Goal: Navigation & Orientation: Find specific page/section

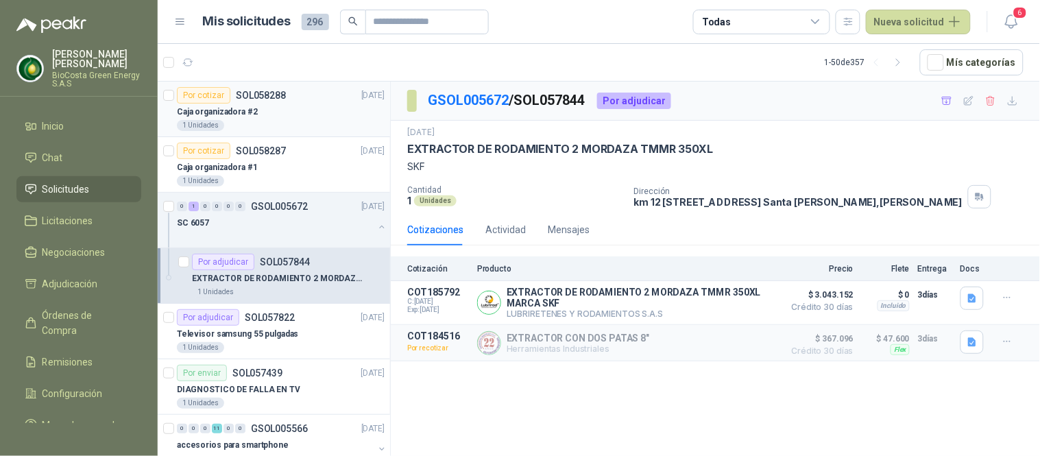
click at [226, 108] on p "Caja organizadora #2" at bounding box center [217, 112] width 81 height 13
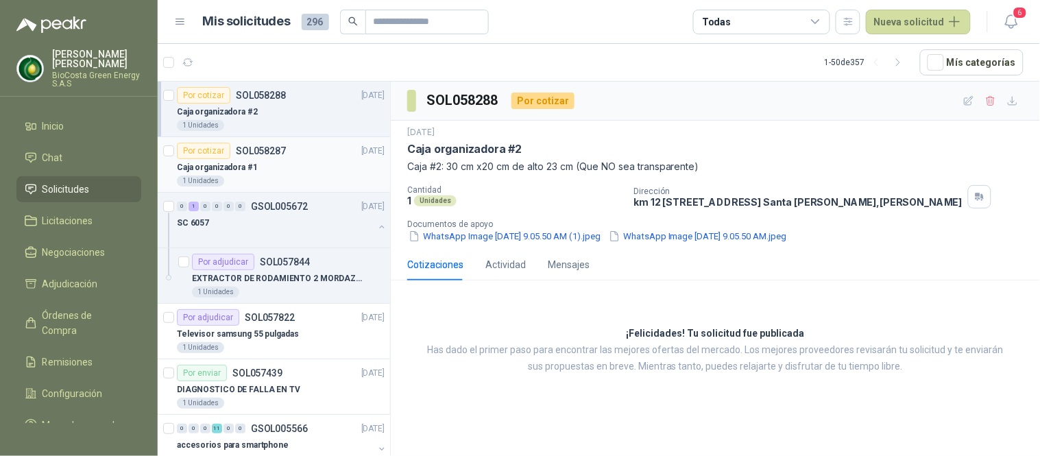
click at [293, 169] on div "Caja organizadora #1" at bounding box center [281, 167] width 208 height 16
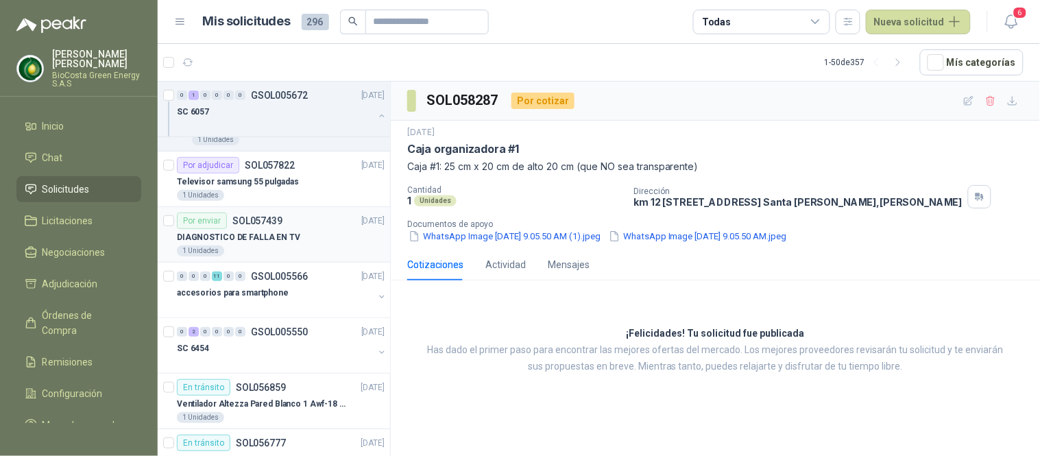
scroll to position [228, 0]
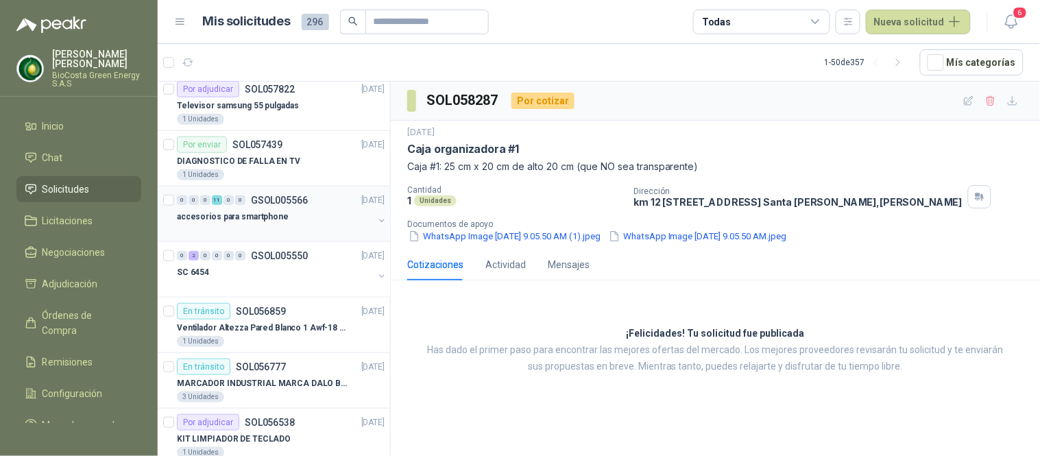
click at [283, 214] on div "accesorios para smartphone" at bounding box center [275, 216] width 197 height 16
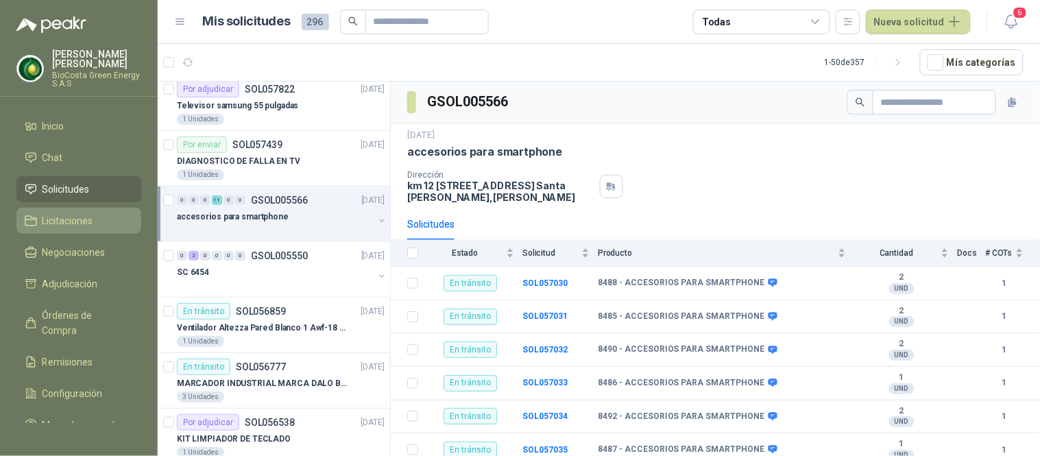
click at [64, 224] on span "Licitaciones" at bounding box center [68, 220] width 51 height 15
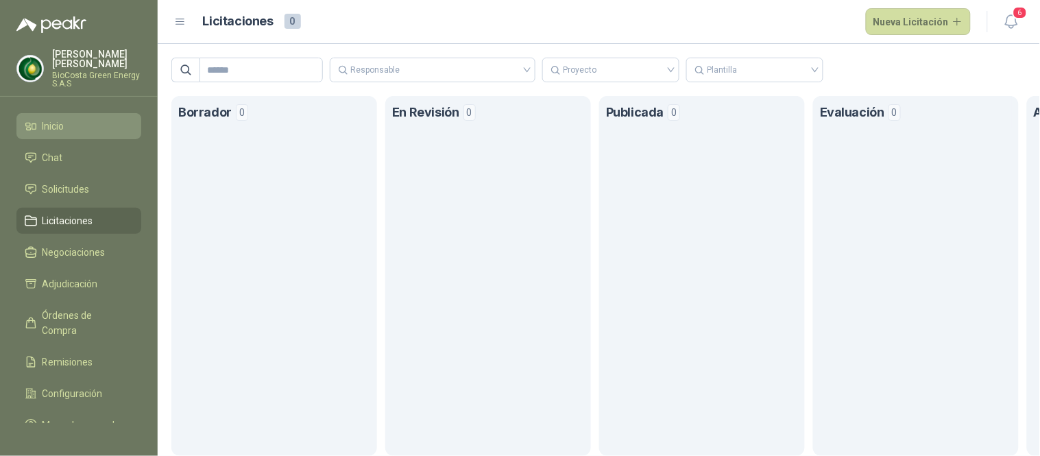
click at [82, 125] on li "Inicio" at bounding box center [79, 126] width 108 height 15
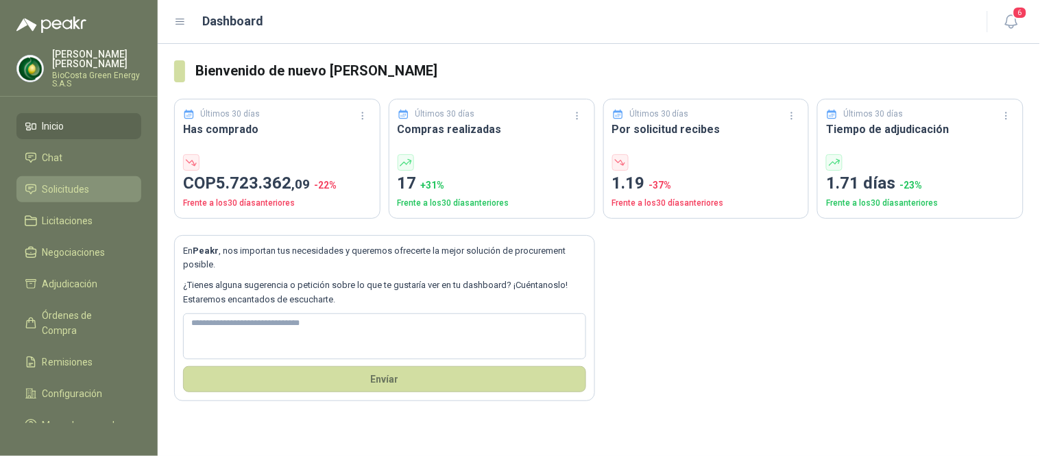
click at [42, 176] on link "Solicitudes" at bounding box center [78, 189] width 125 height 26
